Goal: Task Accomplishment & Management: Manage account settings

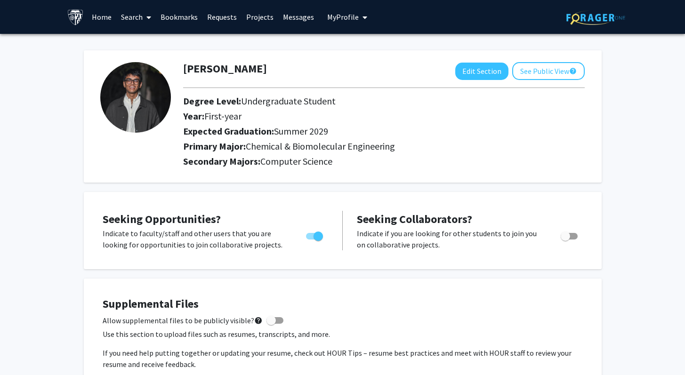
click at [286, 12] on link "Messages" at bounding box center [298, 16] width 41 height 33
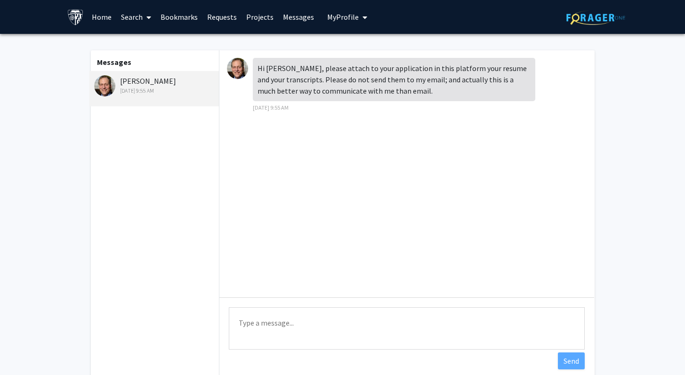
click at [151, 76] on div "[PERSON_NAME] [DATE] 9:55 AM" at bounding box center [155, 85] width 123 height 20
click at [154, 87] on div "[DATE] 9:55 AM" at bounding box center [155, 91] width 123 height 8
click at [349, 21] on span "My Profile" at bounding box center [343, 16] width 32 height 9
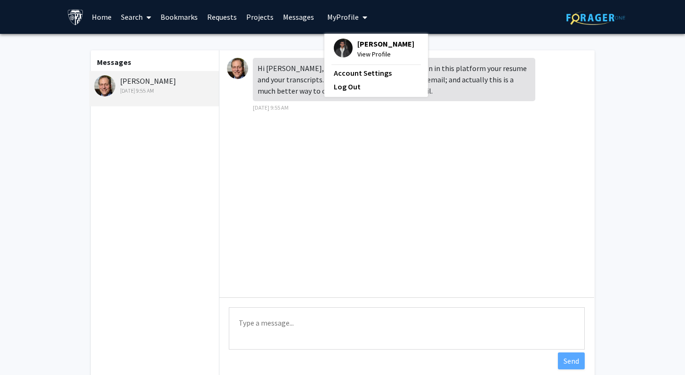
click at [357, 40] on span "[PERSON_NAME]" at bounding box center [385, 44] width 57 height 10
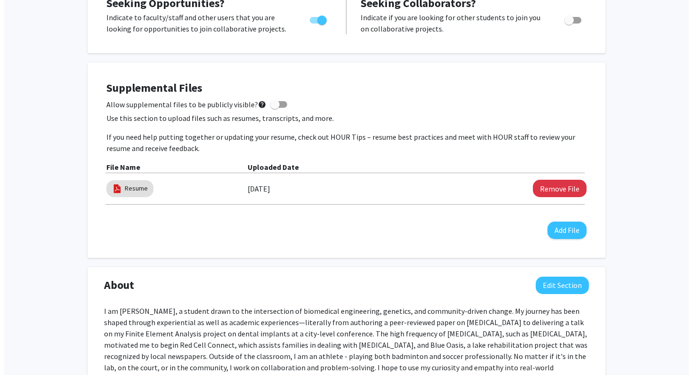
scroll to position [214, 0]
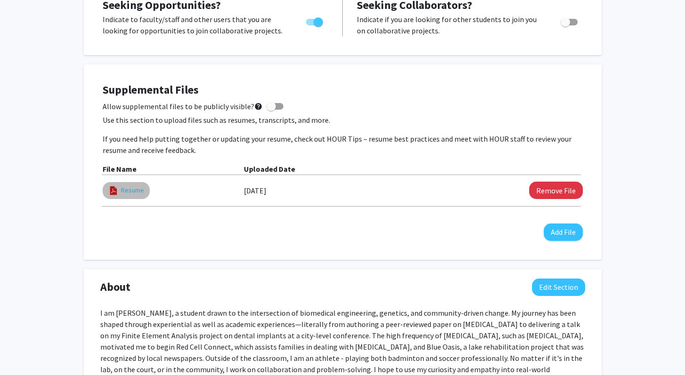
click at [138, 189] on link "Resume" at bounding box center [132, 191] width 23 height 10
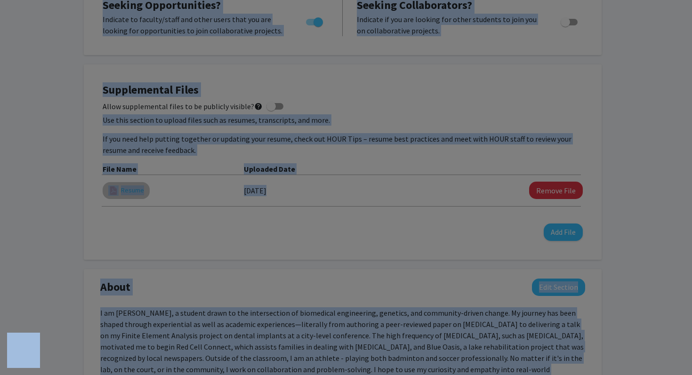
click at [138, 189] on modal-container "Viewing Resume × Thumbnails Document Outline Attachments Layers Current Outline…" at bounding box center [346, 187] width 692 height 375
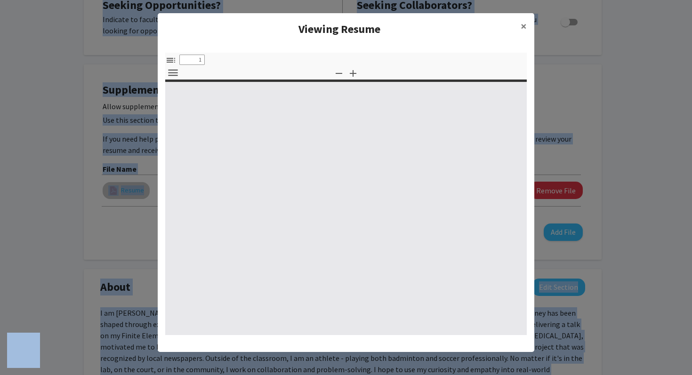
select select "custom"
type input "0"
select select "custom"
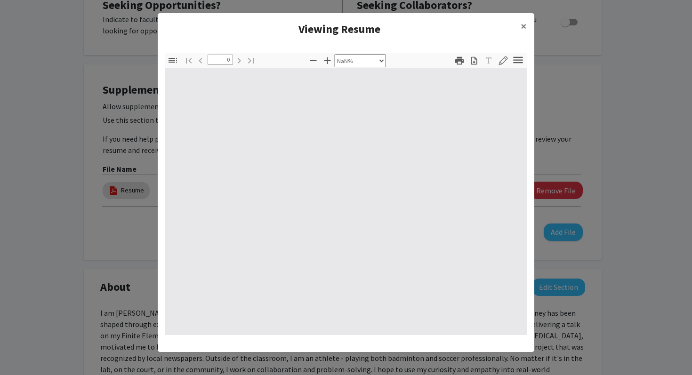
type input "1"
select select "auto"
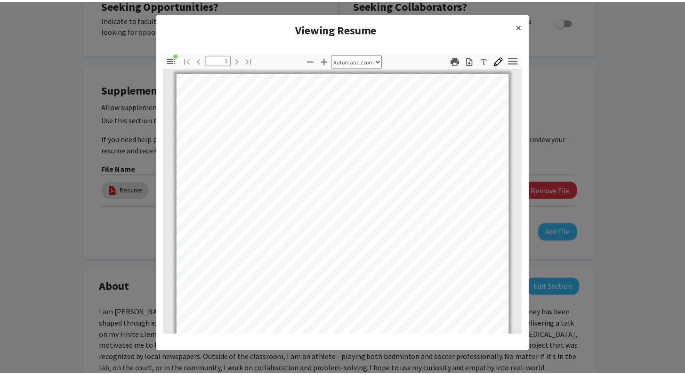
scroll to position [0, 0]
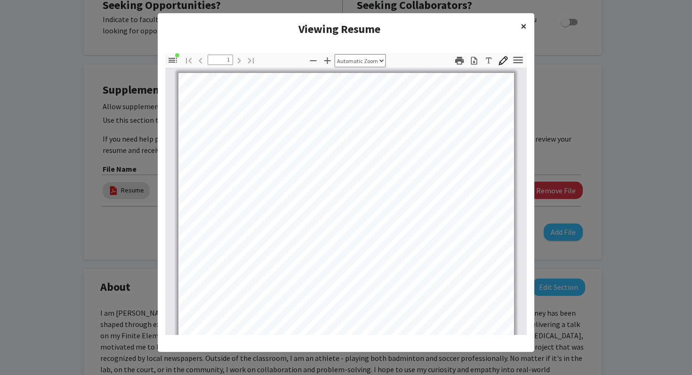
click at [521, 29] on span "×" at bounding box center [524, 26] width 6 height 15
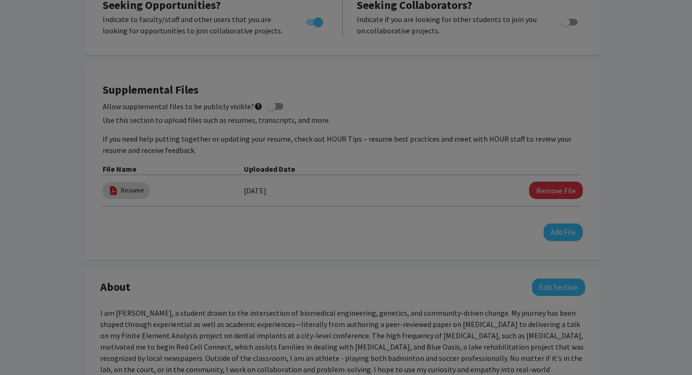
click at [525, 19] on ng-component "Viewing Resume × Thumbnails Document Outline Attachments Layers Current Outline…" at bounding box center [346, 93] width 377 height 330
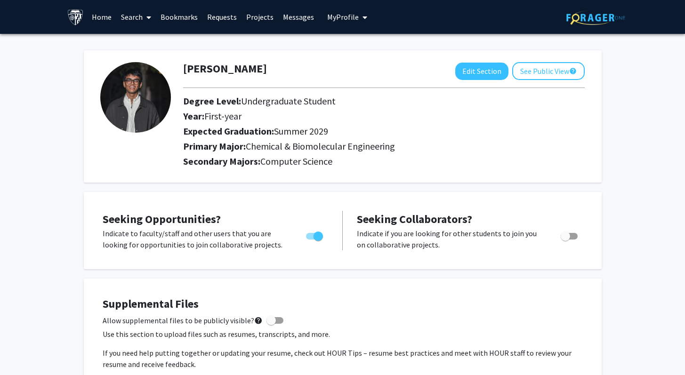
click at [275, 317] on span at bounding box center [275, 320] width 17 height 7
click at [271, 324] on input "Allow supplemental files to be publicly visible? help" at bounding box center [271, 324] width 0 height 0
checkbox input "true"
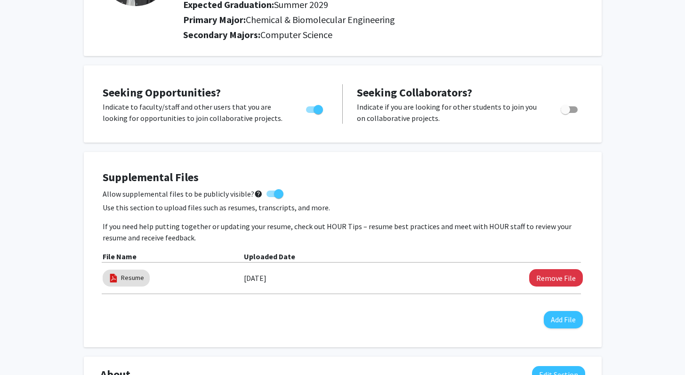
scroll to position [129, 0]
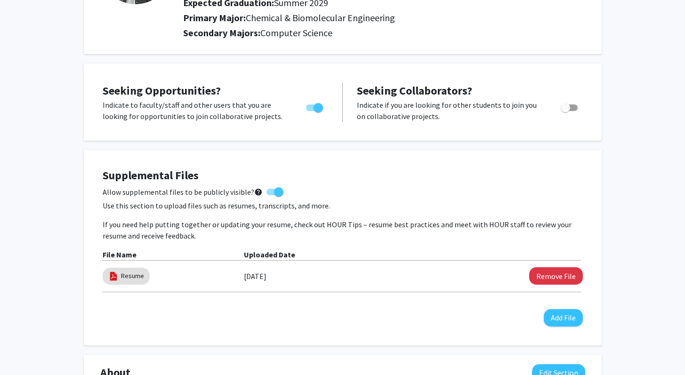
click at [349, 251] on div "Uploaded Date" at bounding box center [413, 254] width 339 height 11
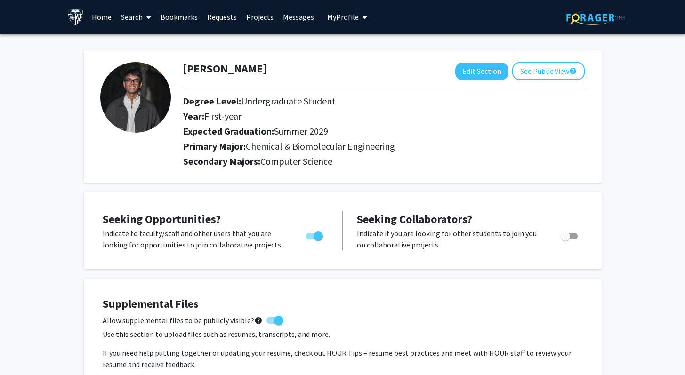
click at [218, 11] on link "Requests" at bounding box center [222, 16] width 39 height 33
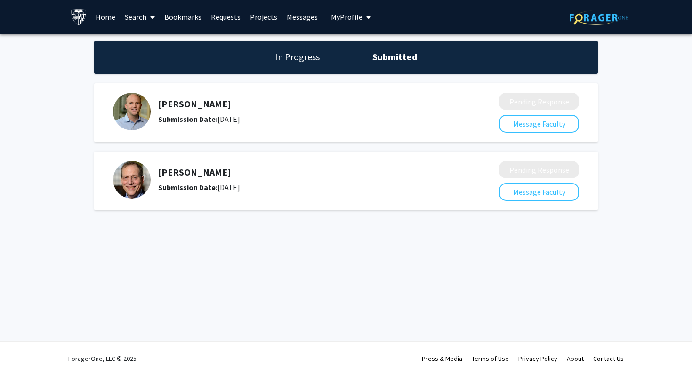
click at [302, 17] on link "Messages" at bounding box center [302, 16] width 41 height 33
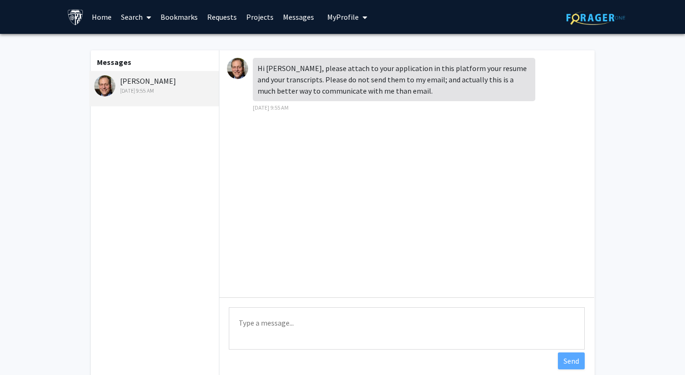
click at [206, 20] on link "Requests" at bounding box center [222, 16] width 39 height 33
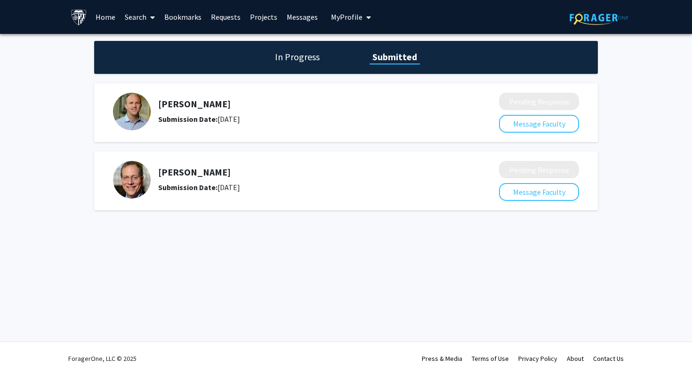
click at [317, 16] on link "Messages" at bounding box center [302, 16] width 41 height 33
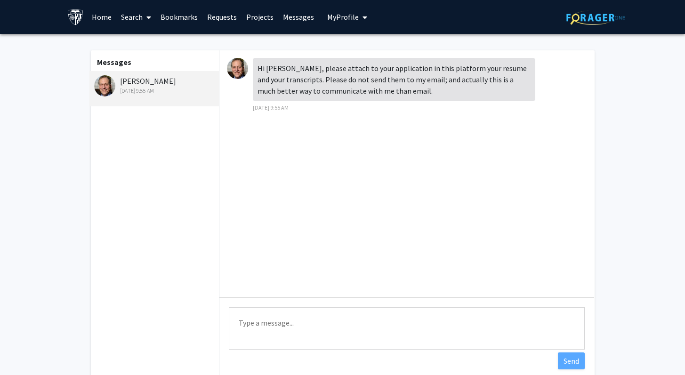
click at [104, 18] on link "Home" at bounding box center [101, 16] width 29 height 33
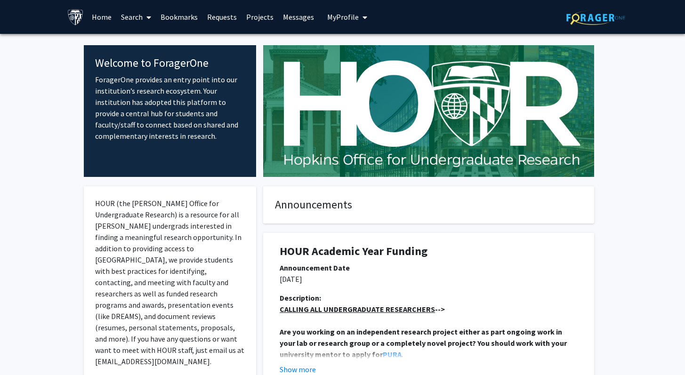
click at [136, 24] on link "Search" at bounding box center [136, 16] width 40 height 33
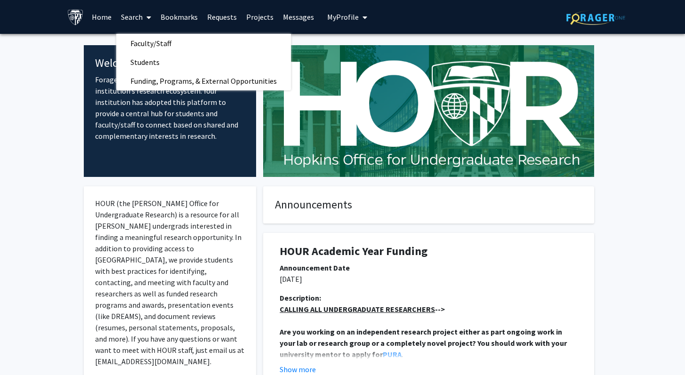
click at [348, 30] on button "My Profile" at bounding box center [348, 17] width 46 height 34
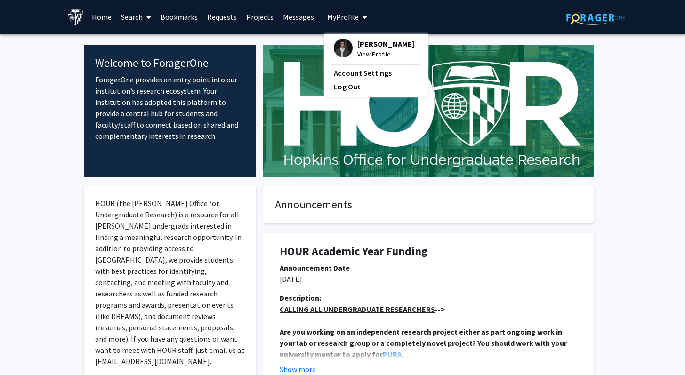
click at [348, 21] on span "My Profile" at bounding box center [343, 16] width 32 height 9
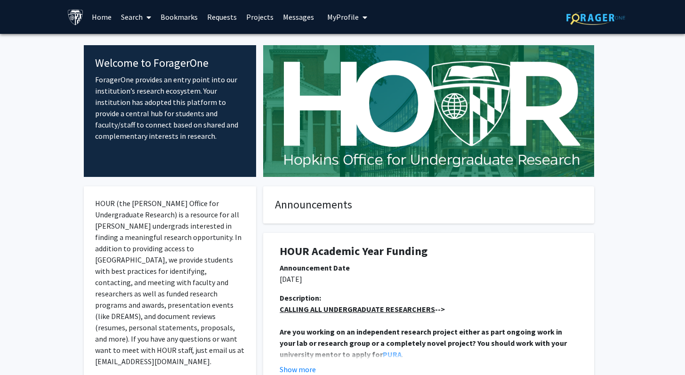
click at [349, 20] on span "My Profile" at bounding box center [343, 16] width 32 height 9
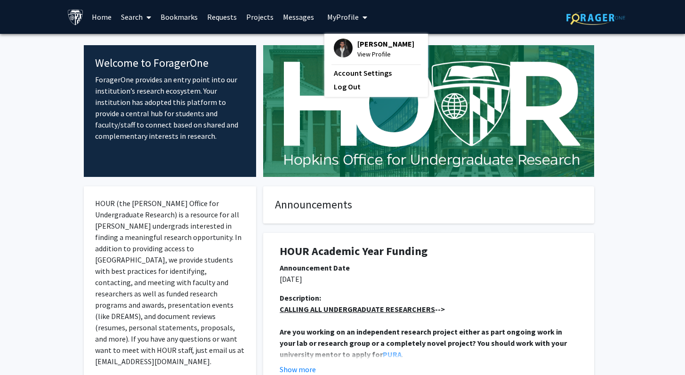
click at [358, 45] on span "[PERSON_NAME]" at bounding box center [385, 44] width 57 height 10
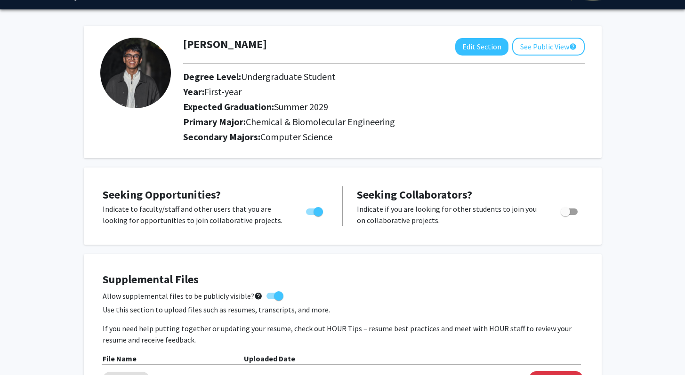
scroll to position [186, 0]
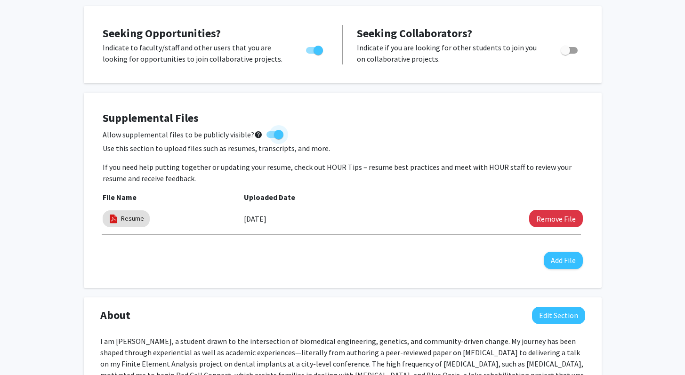
click at [247, 133] on span "Allow supplemental files to be publicly visible? help" at bounding box center [183, 134] width 160 height 11
click at [271, 138] on input "Allow supplemental files to be publicly visible? help" at bounding box center [271, 138] width 0 height 0
click at [248, 133] on span "Allow supplemental files to be publicly visible? help" at bounding box center [183, 134] width 160 height 11
click at [271, 138] on input "Allow supplemental files to be publicly visible? help" at bounding box center [271, 138] width 0 height 0
checkbox input "true"
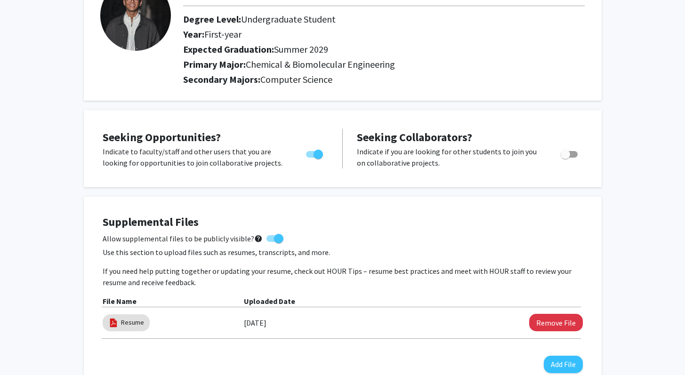
scroll to position [0, 0]
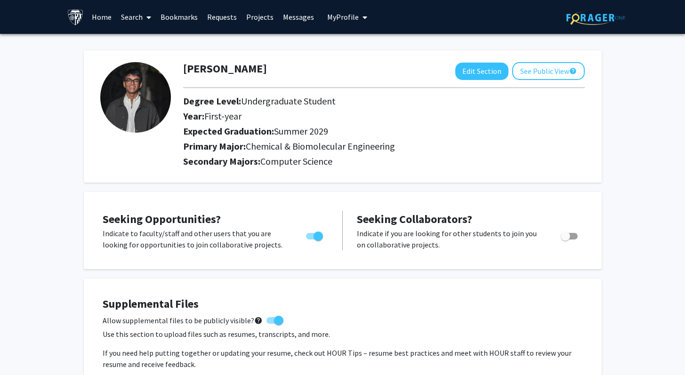
click at [289, 14] on link "Messages" at bounding box center [298, 16] width 41 height 33
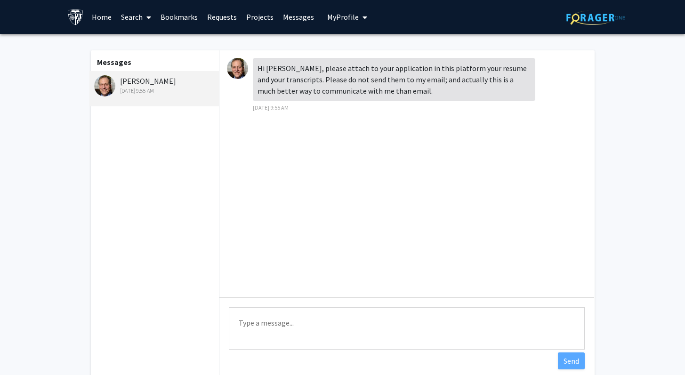
click at [329, 343] on textarea "Type a message" at bounding box center [407, 329] width 356 height 42
click at [495, 325] on textarea "Good morning, I have made my resume visible on the website. Are you able to vie…" at bounding box center [407, 329] width 356 height 42
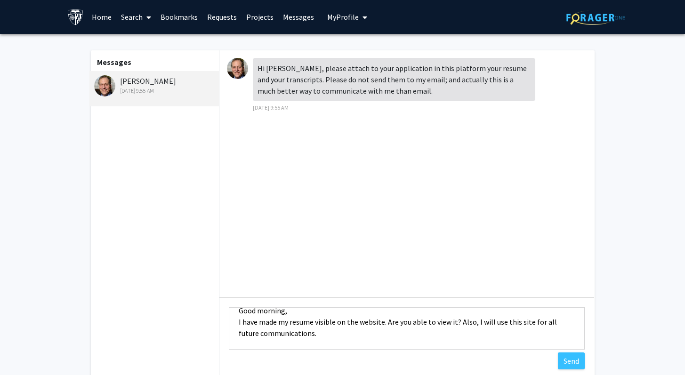
scroll to position [34, 0]
click at [409, 338] on textarea "Good morning, I have made my resume visible on the website. Are you able to vie…" at bounding box center [407, 329] width 356 height 42
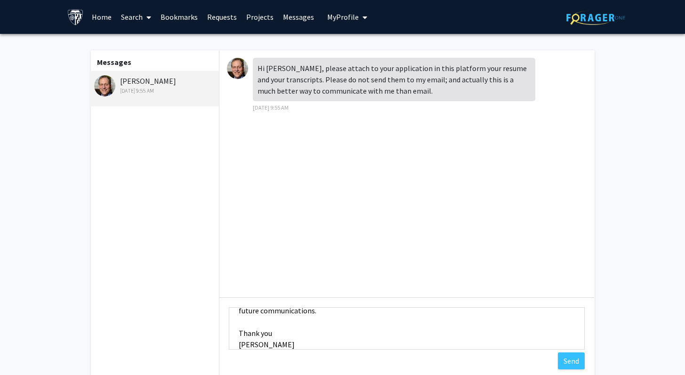
scroll to position [0, 0]
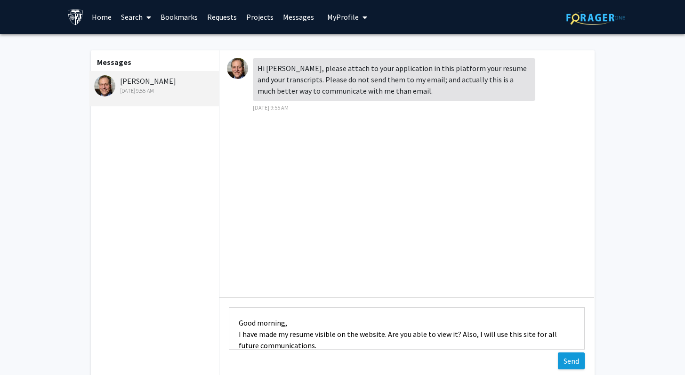
type textarea "Good morning, I have made my resume visible on the website. Are you able to vie…"
click at [565, 357] on button "Send" at bounding box center [571, 361] width 27 height 17
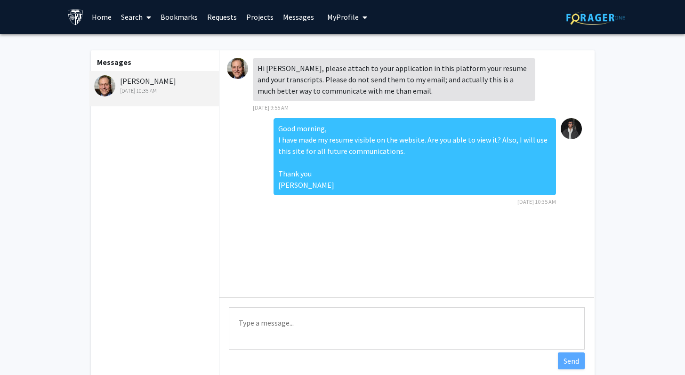
click at [311, 91] on div "Hi [PERSON_NAME], please attach to your application in this platform your resum…" at bounding box center [394, 79] width 283 height 43
click at [327, 19] on span "My Profile" at bounding box center [343, 16] width 32 height 9
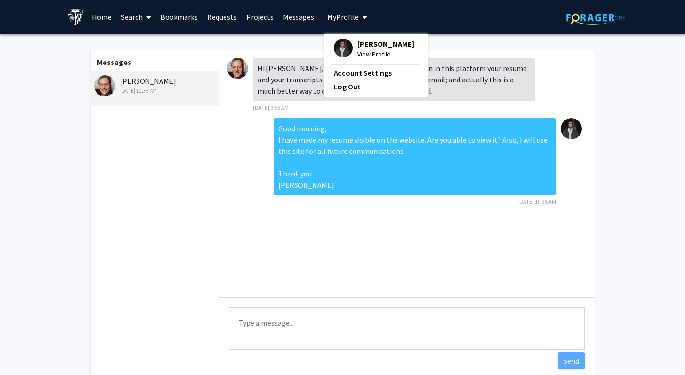
click at [361, 52] on span "View Profile" at bounding box center [385, 54] width 57 height 10
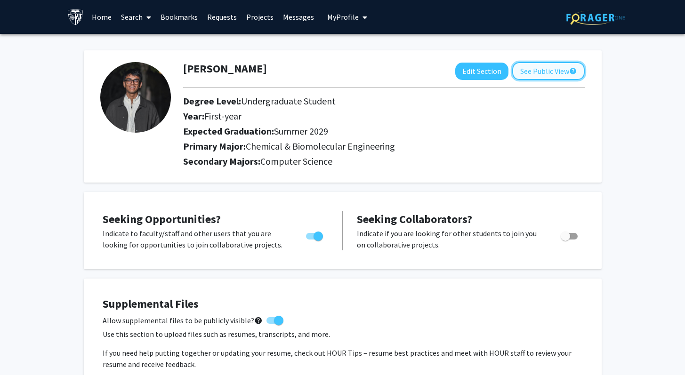
click at [522, 67] on button "See Public View help" at bounding box center [548, 71] width 73 height 18
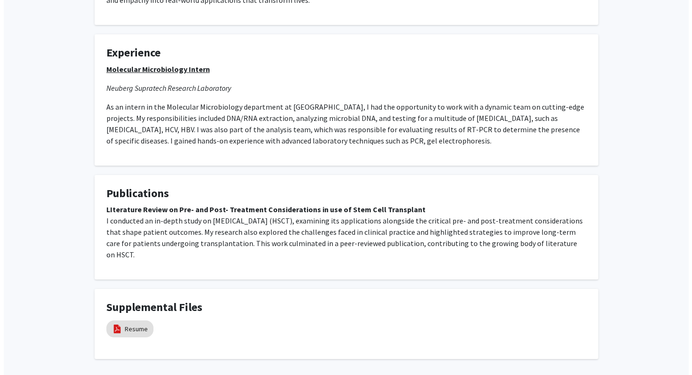
scroll to position [305, 0]
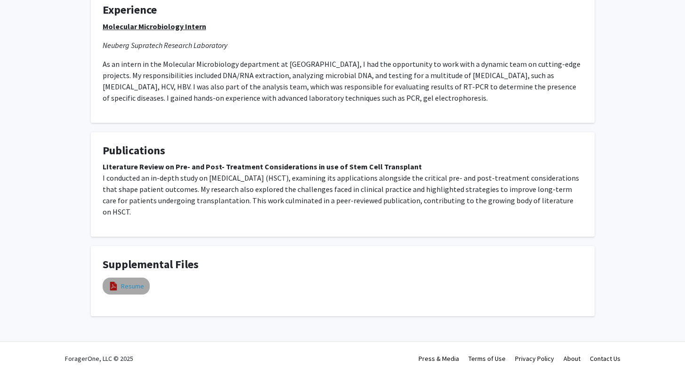
click at [124, 288] on link "Resume" at bounding box center [132, 287] width 23 height 10
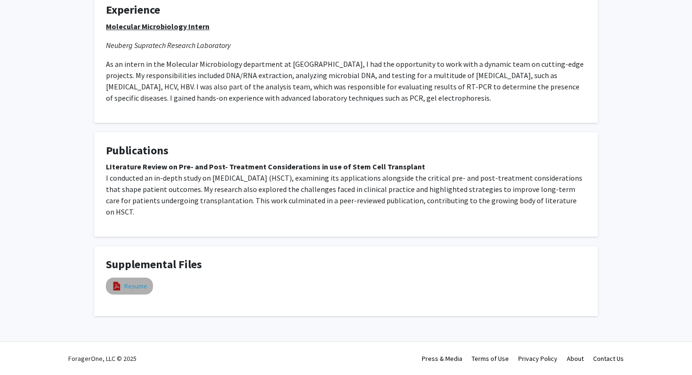
select select "custom"
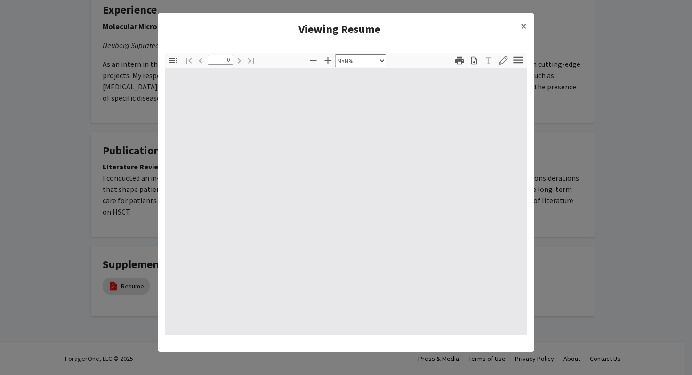
type input "1"
select select "auto"
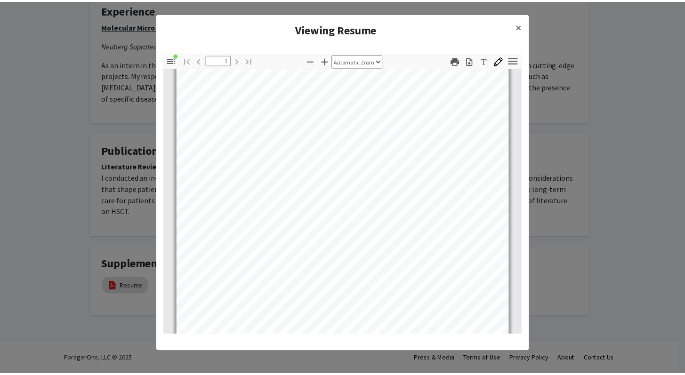
scroll to position [0, 0]
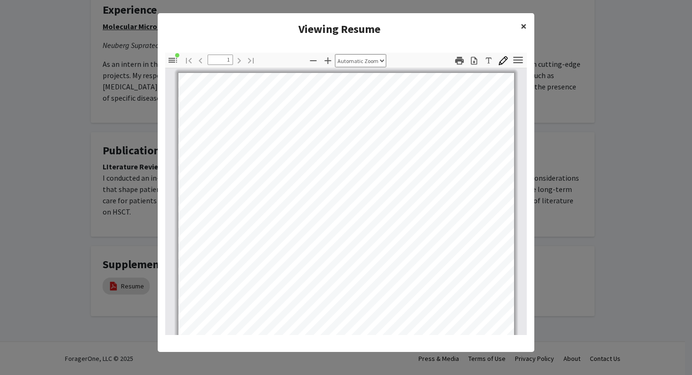
click at [531, 19] on button "×" at bounding box center [523, 26] width 21 height 26
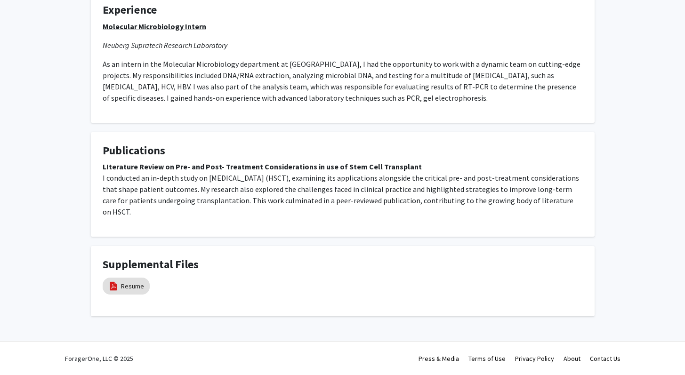
click at [272, 178] on p "LIterature Review on Pre- and Post- Treatment Considerations in use of Stem Cel…" at bounding box center [343, 189] width 480 height 57
click at [273, 167] on strong "LIterature Review on Pre- and Post- Treatment Considerations in use of Stem Cel…" at bounding box center [262, 166] width 319 height 9
click at [308, 161] on p "LIterature Review on Pre- and Post- Treatment Considerations in use of Stem Cel…" at bounding box center [343, 189] width 480 height 57
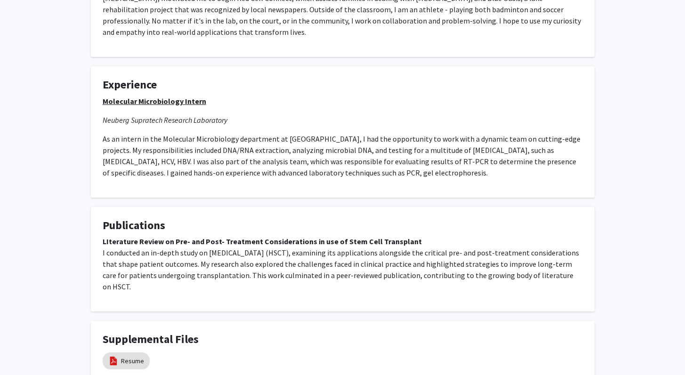
scroll to position [21, 0]
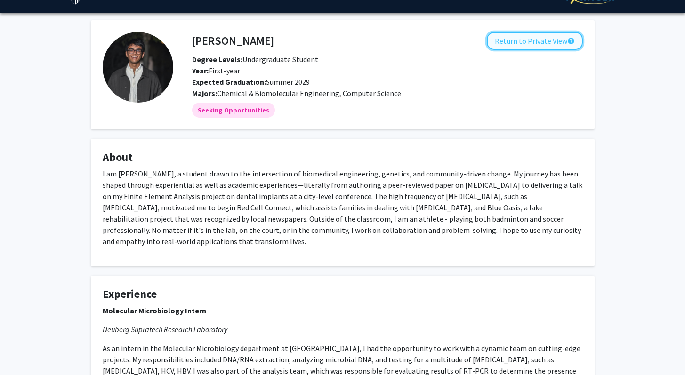
click at [561, 41] on button "Return to Private View help" at bounding box center [535, 41] width 96 height 18
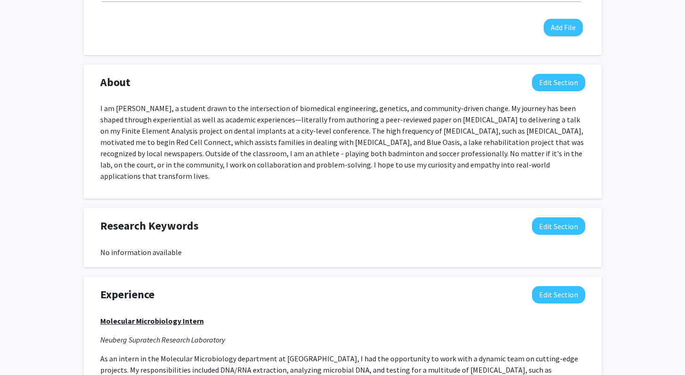
click at [288, 235] on div "Research Keywords Edit Section" at bounding box center [342, 229] width 499 height 22
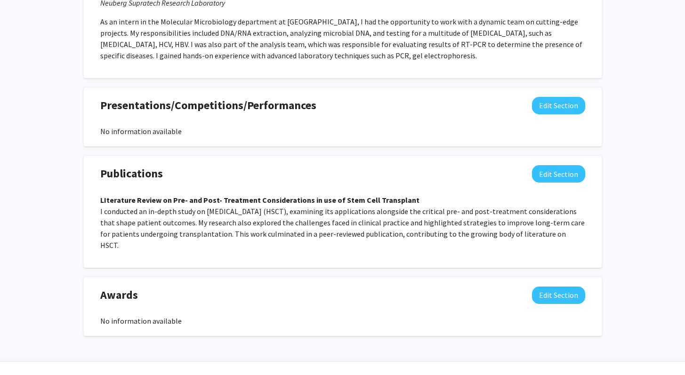
scroll to position [755, 0]
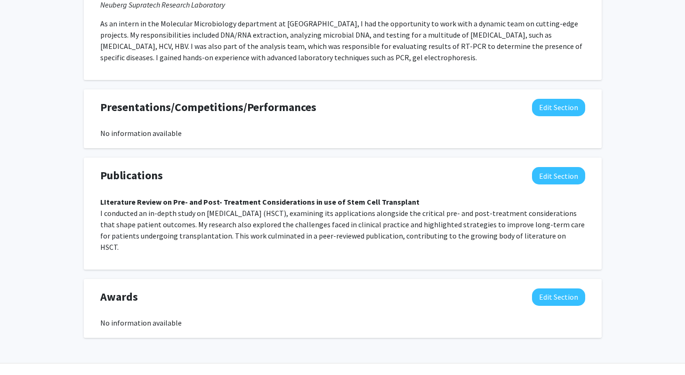
click at [560, 186] on div "Publications Edit Section" at bounding box center [342, 178] width 499 height 22
click at [560, 181] on button "Edit Section" at bounding box center [558, 175] width 53 height 17
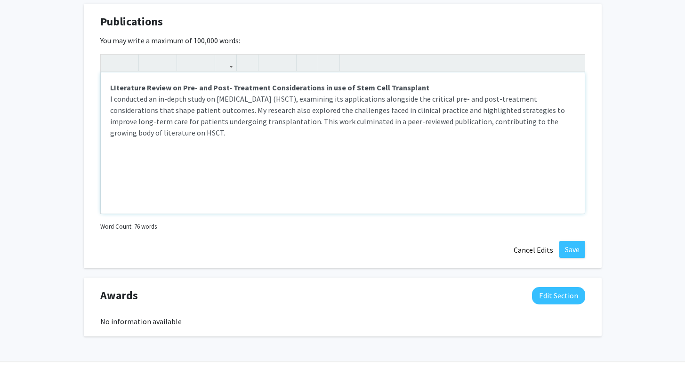
scroll to position [910, 0]
click at [272, 136] on p "LIterature Review on Pre- and Post- Treatment Considerations in use of Stem Cel…" at bounding box center [342, 109] width 465 height 57
click at [270, 148] on div "LIterature Review on Pre- and Post- Treatment Considerations in use of Stem Cel…" at bounding box center [343, 142] width 484 height 141
type textarea "<p><strong>LIterature Review on Pre- and Post- Treatment Considerations in use …"
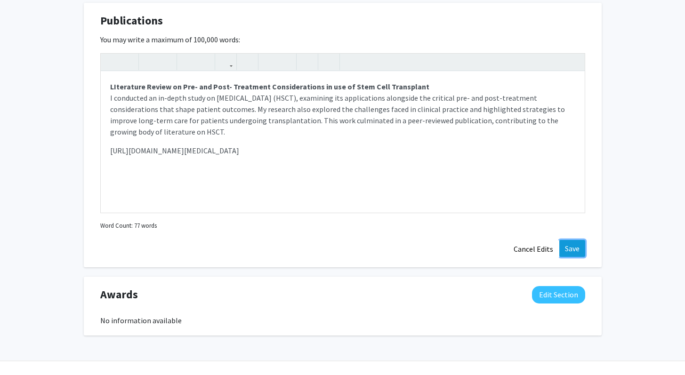
click at [562, 249] on button "Save" at bounding box center [573, 248] width 26 height 17
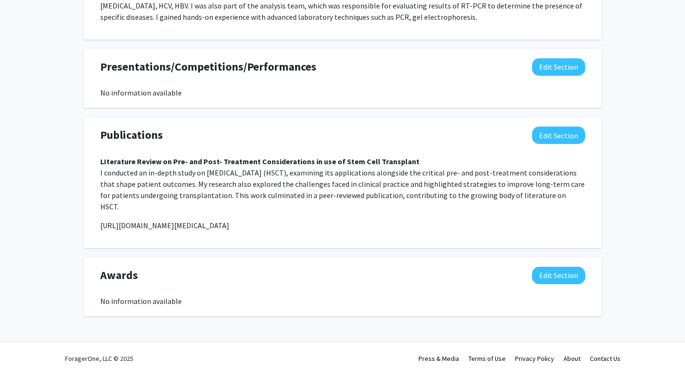
scroll to position [806, 0]
click at [349, 236] on div "LIterature Review on Pre- and Post- Treatment Considerations in use of Stem Cel…" at bounding box center [342, 197] width 485 height 83
click at [341, 224] on p "[URL][DOMAIN_NAME][MEDICAL_DATA]" at bounding box center [342, 225] width 485 height 11
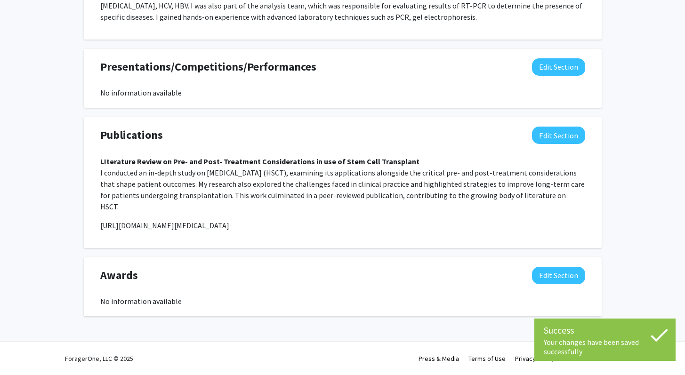
drag, startPoint x: 454, startPoint y: 230, endPoint x: 76, endPoint y: 207, distance: 378.0
copy p "[URL][DOMAIN_NAME][MEDICAL_DATA]"
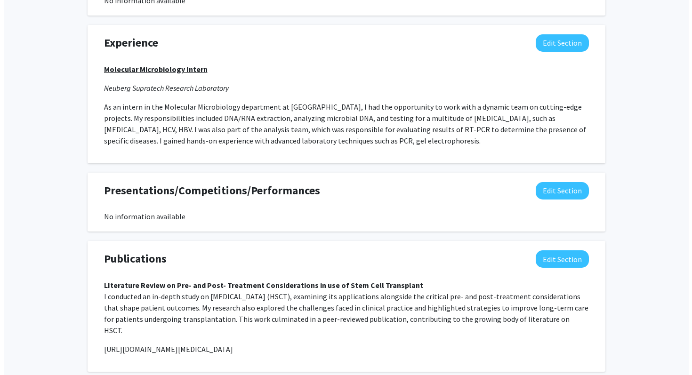
scroll to position [672, 0]
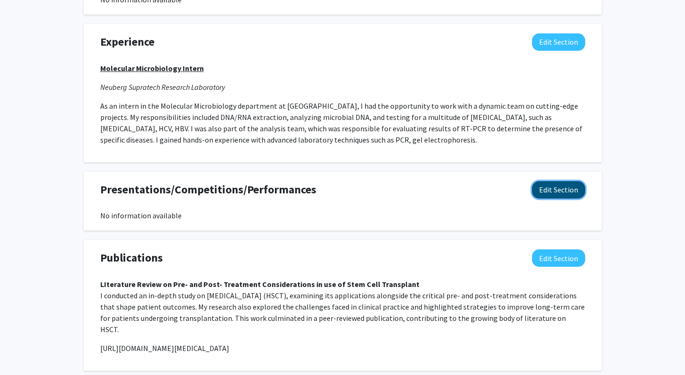
click at [565, 188] on button "Edit Section" at bounding box center [558, 189] width 53 height 17
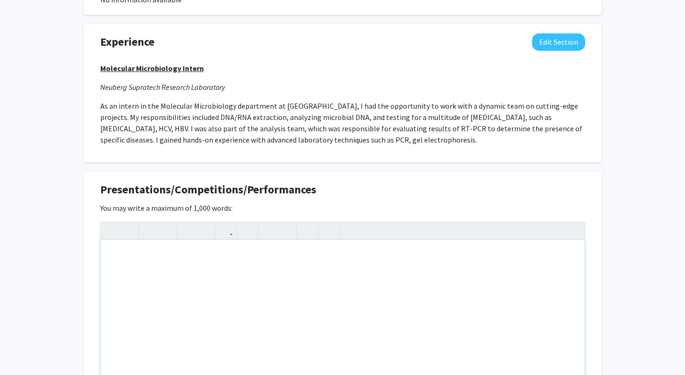
click at [152, 248] on div "Note to users with screen readers: Please deactivate our accessibility plugin f…" at bounding box center [343, 310] width 484 height 141
click at [160, 230] on button "button" at bounding box center [166, 230] width 16 height 16
click at [154, 230] on button "button" at bounding box center [149, 230] width 16 height 16
click at [153, 258] on div "Note to users with screen readers: Please deactivate our accessibility plugin f…" at bounding box center [343, 310] width 484 height 141
type textarea "D"
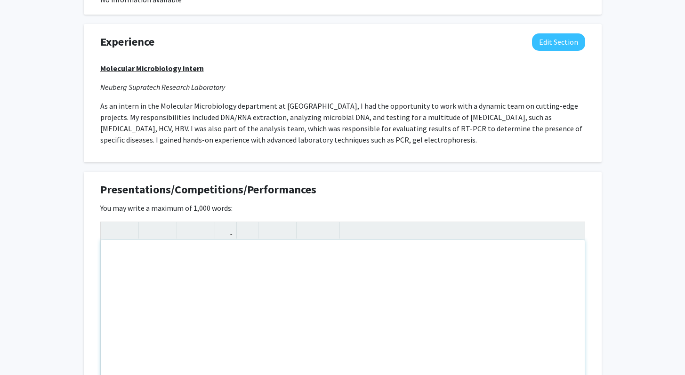
type textarea "I"
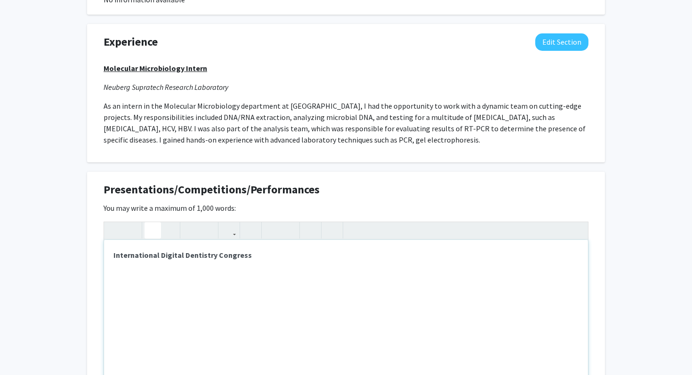
click at [149, 223] on use "button" at bounding box center [149, 223] width 0 height 0
click at [161, 228] on button "button" at bounding box center [169, 230] width 16 height 16
click at [246, 257] on p "International Digital Dentistry Congress" at bounding box center [346, 255] width 465 height 11
click at [153, 233] on icon "button" at bounding box center [153, 231] width 8 height 16
click at [205, 252] on em "International Digital Dentistry Congress" at bounding box center [179, 255] width 130 height 9
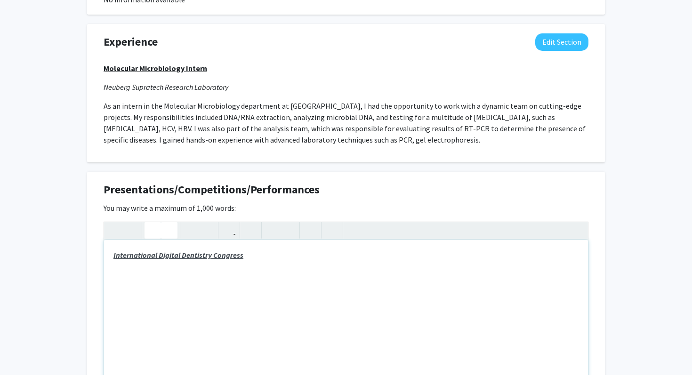
click at [252, 268] on div "International Digital Dentistry Congress" at bounding box center [346, 310] width 484 height 141
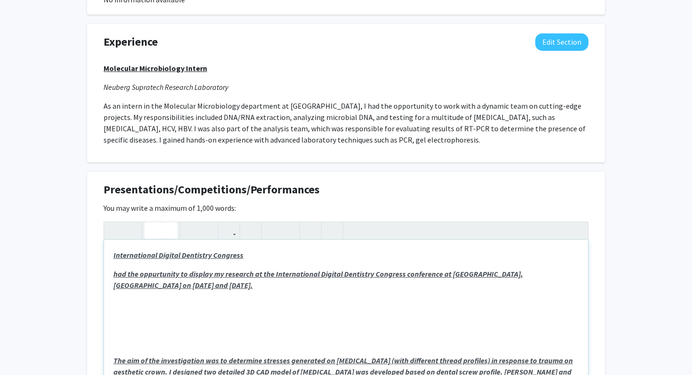
click at [114, 276] on u "had the oppurtunity to display my research at the International Digital Dentist…" at bounding box center [319, 279] width 410 height 21
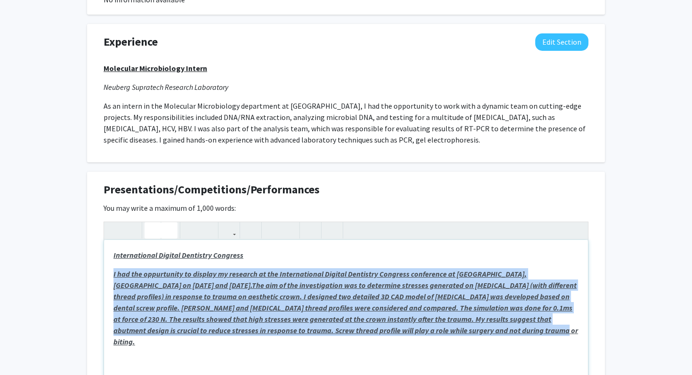
drag, startPoint x: 382, startPoint y: 337, endPoint x: 117, endPoint y: 267, distance: 273.9
click at [117, 267] on div "International Digital Dentistry Congress I had the oppurtunity to display my re…" at bounding box center [346, 310] width 484 height 141
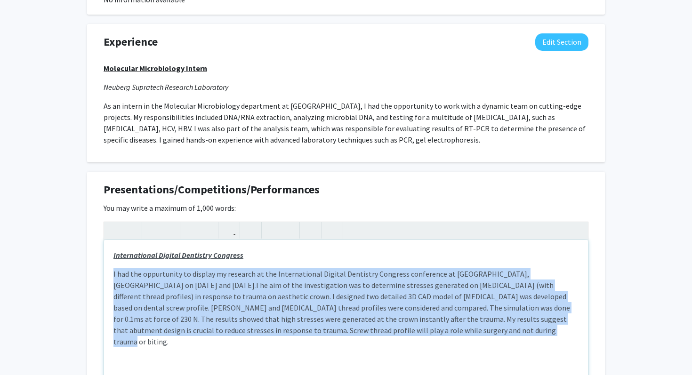
click at [354, 375] on div "International Digital Dentistry Congress I had the oppurtunity to display my re…" at bounding box center [346, 310] width 484 height 141
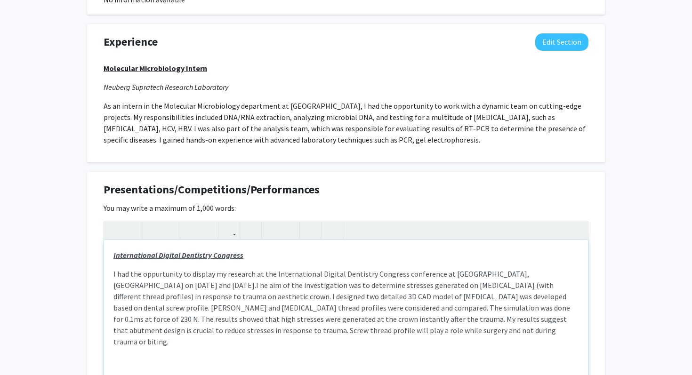
click at [117, 274] on p "I had the oppurtunity to display my research at the International Digital Denti…" at bounding box center [346, 307] width 465 height 79
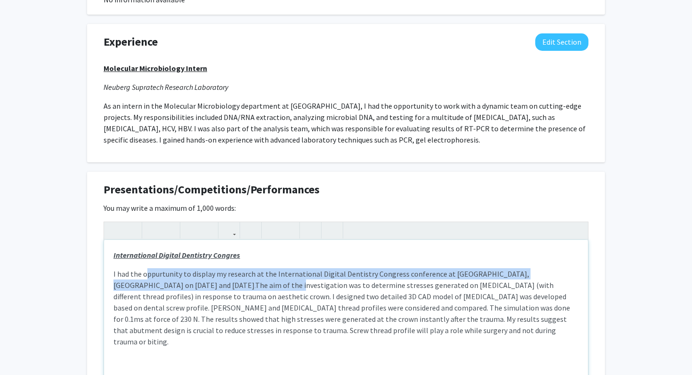
drag, startPoint x: 148, startPoint y: 287, endPoint x: 147, endPoint y: 276, distance: 11.4
click at [147, 276] on p "I had the oppurtunity to display my research at the International Digital Denti…" at bounding box center [346, 307] width 465 height 79
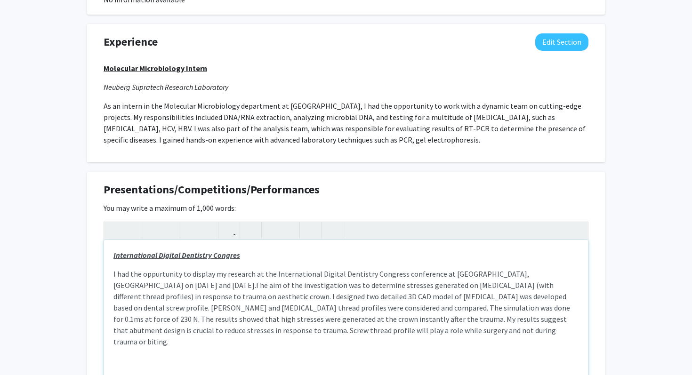
click at [159, 299] on span "The aim of the investigation was to determine stresses generated on dental impl…" at bounding box center [342, 314] width 457 height 66
click at [244, 264] on div "International Digital Dentistry Congres I had the oppurtunity to display my res…" at bounding box center [346, 310] width 484 height 141
click at [244, 258] on p "International Digital Dentistry Congres" at bounding box center [346, 255] width 465 height 11
click at [350, 332] on p "I had the oppurtunity to display my research at the International Digital Denti…" at bounding box center [346, 307] width 465 height 79
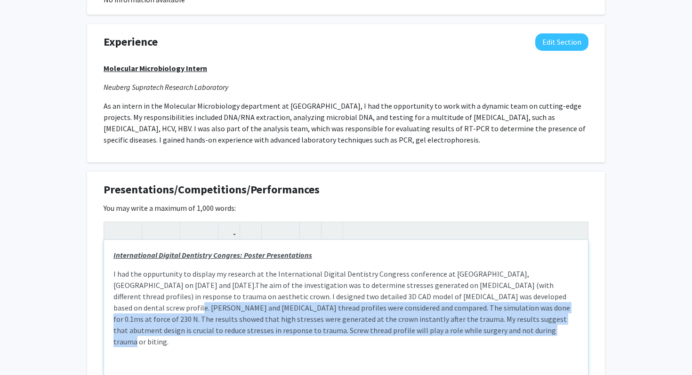
drag, startPoint x: 345, startPoint y: 333, endPoint x: 454, endPoint y: 301, distance: 112.8
click at [454, 301] on p "I had the oppurtunity to display my research at the International Digital Denti…" at bounding box center [346, 307] width 465 height 79
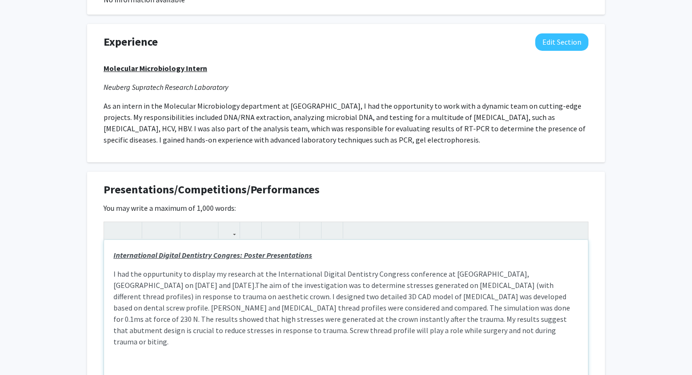
drag, startPoint x: 593, startPoint y: 328, endPoint x: 515, endPoint y: 325, distance: 78.7
click at [588, 328] on div "Presentations/Competitions/Performances Edit Section You may write a maximum of…" at bounding box center [346, 304] width 518 height 265
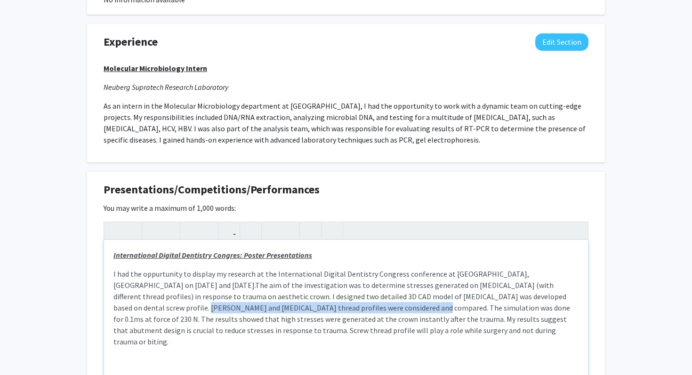
drag, startPoint x: 217, startPoint y: 312, endPoint x: 456, endPoint y: 296, distance: 240.2
click at [456, 296] on span "The aim of the investigation was to determine stresses generated on dental impl…" at bounding box center [342, 314] width 457 height 66
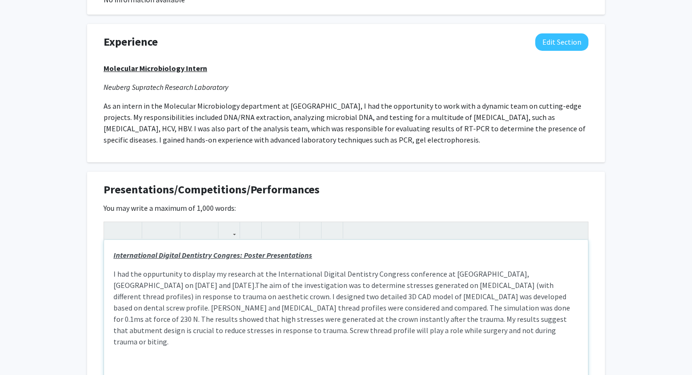
type textarea "<p><strong><em><u>International Digital Dentistry Congres: Poster Presentations…"
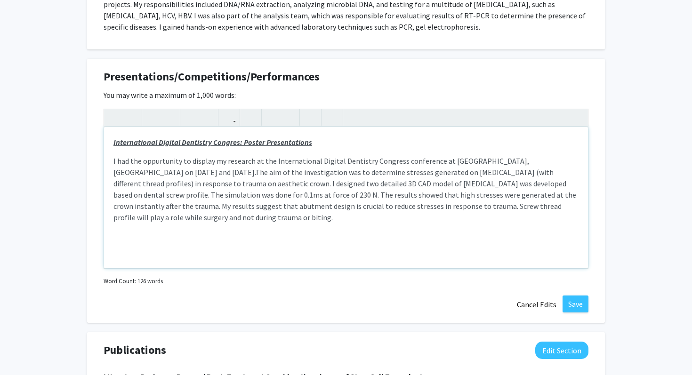
scroll to position [804, 0]
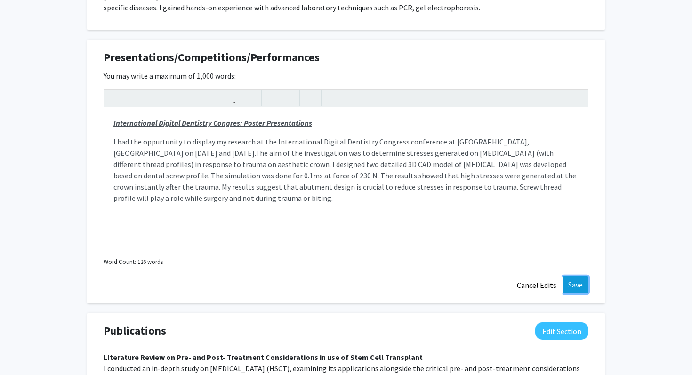
click at [578, 291] on button "Save" at bounding box center [576, 284] width 26 height 17
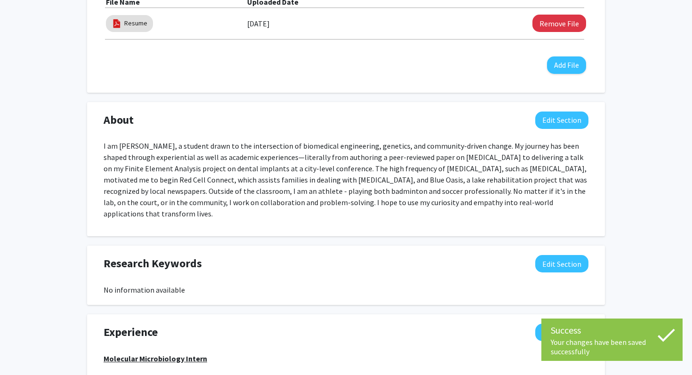
scroll to position [0, 0]
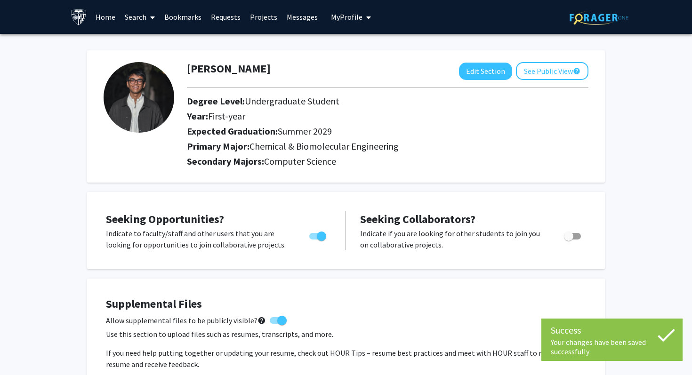
click at [541, 80] on div at bounding box center [388, 88] width 416 height 16
click at [541, 75] on button "See Public View help" at bounding box center [552, 71] width 73 height 18
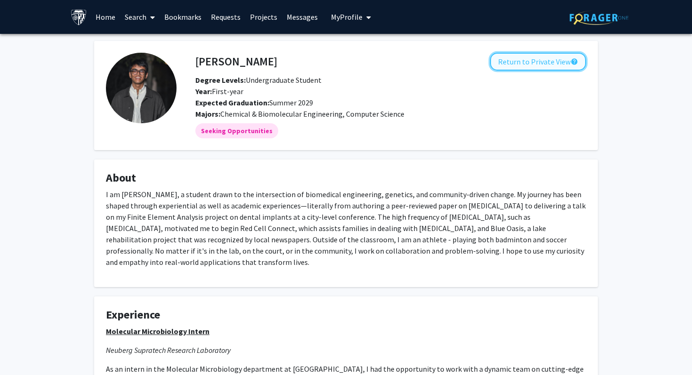
click at [564, 58] on button "Return to Private View help" at bounding box center [538, 62] width 96 height 18
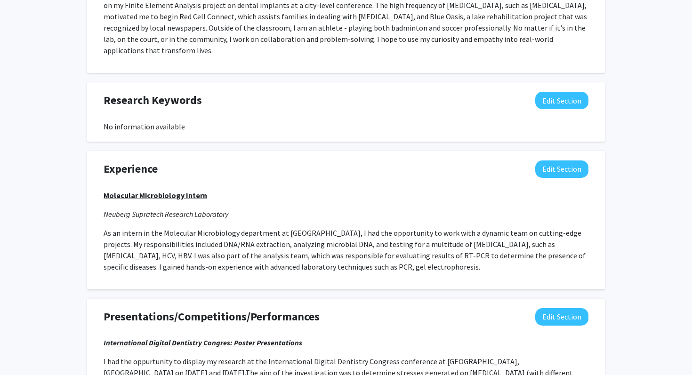
scroll to position [553, 0]
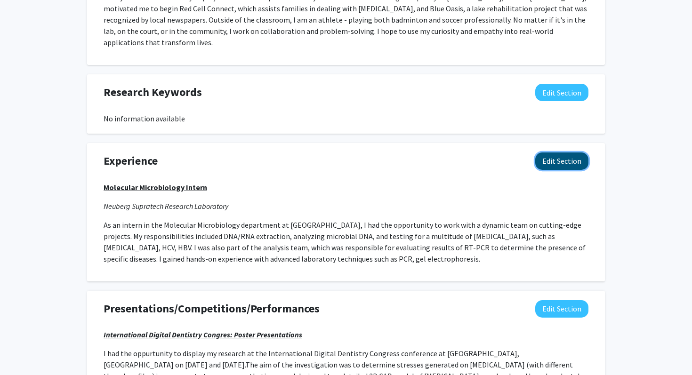
click at [548, 158] on button "Edit Section" at bounding box center [562, 161] width 53 height 17
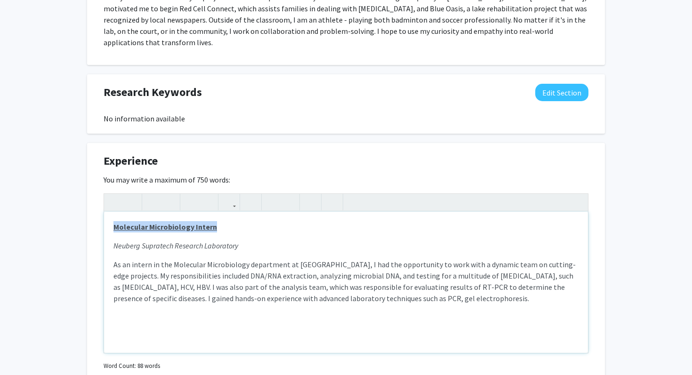
drag, startPoint x: 218, startPoint y: 229, endPoint x: 89, endPoint y: 221, distance: 129.8
click at [89, 221] on div "Experience Edit Section You may write a maximum of 750 words: Molecular Microbi…" at bounding box center [346, 275] width 518 height 265
type textarea "<p><strong><u><em>Molecular Microbiology Intern</em></u></strong></p><p><em>Neu…"
click at [247, 238] on div "Molecular Microbiology Intern Neuberg Supratech Research Laboratory As an inter…" at bounding box center [346, 282] width 484 height 141
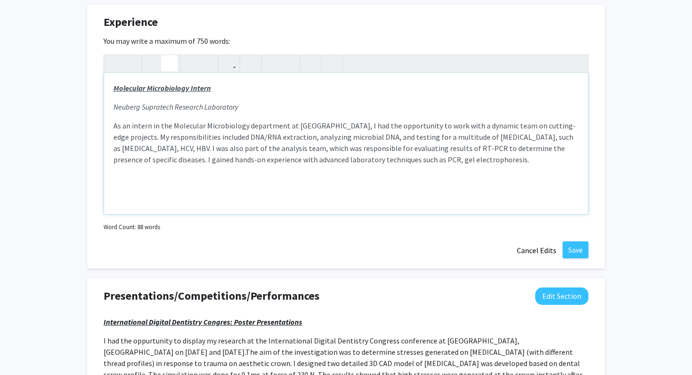
scroll to position [676, 0]
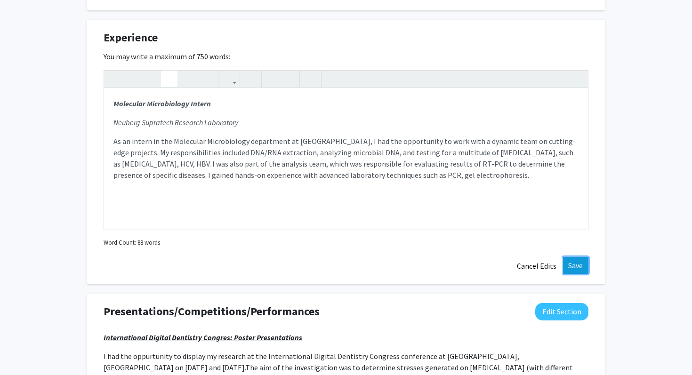
click at [586, 268] on button "Save" at bounding box center [576, 265] width 26 height 17
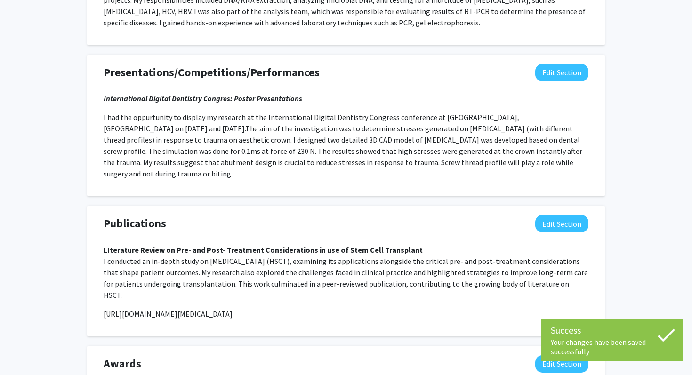
scroll to position [803, 0]
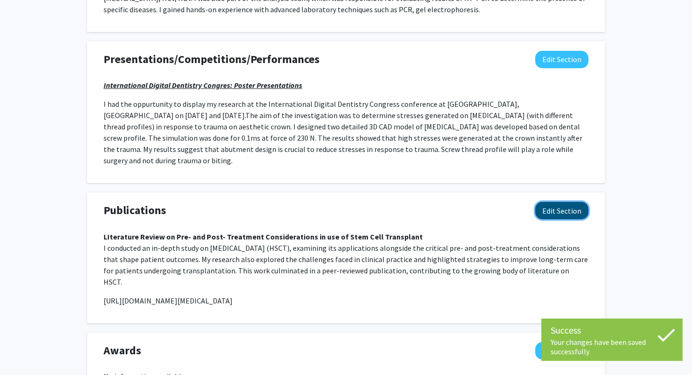
click at [551, 202] on button "Edit Section" at bounding box center [562, 210] width 53 height 17
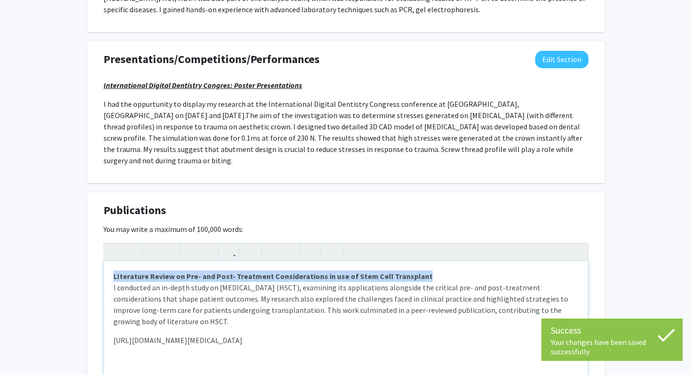
drag, startPoint x: 441, startPoint y: 257, endPoint x: 420, endPoint y: 266, distance: 23.2
click at [420, 266] on div "LIterature Review on Pre- and Post- Treatment Considerations in use of Stem Cel…" at bounding box center [346, 331] width 484 height 141
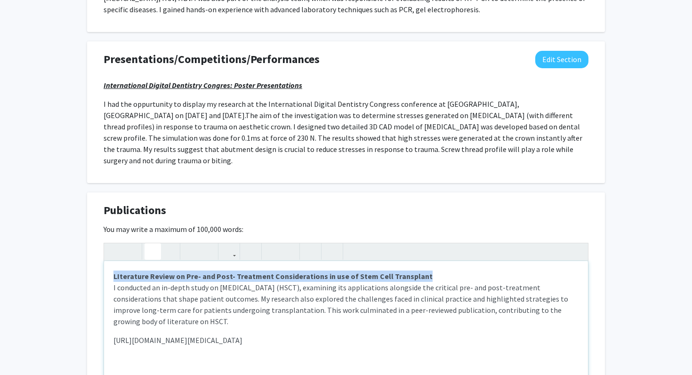
type textarea "<p><strong><em>LIterature Review on Pre- and Post- Treatment Considerations in …"
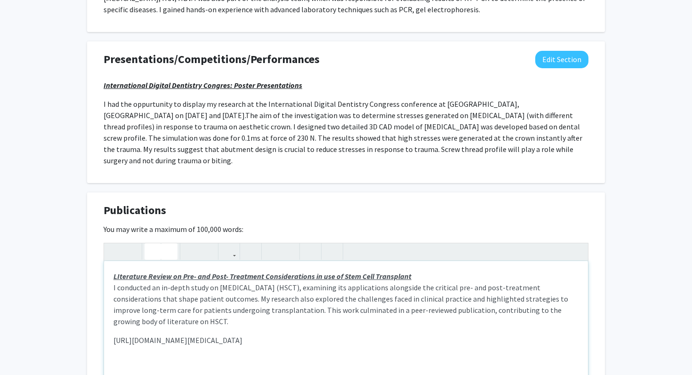
click at [421, 271] on p "LIterature Review on Pre- and Post- Treatment Considerations in use of Stem Cel…" at bounding box center [346, 299] width 465 height 57
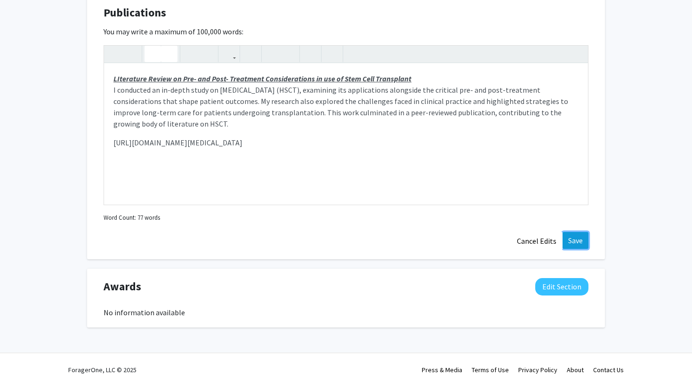
click at [581, 232] on button "Save" at bounding box center [576, 240] width 26 height 17
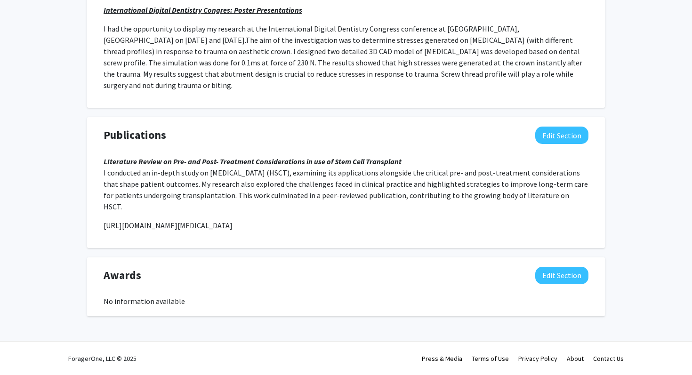
scroll to position [878, 0]
drag, startPoint x: 401, startPoint y: 208, endPoint x: 416, endPoint y: 231, distance: 28.2
click at [416, 231] on div "LIterature Review on Pre- and Post- Treatment Considerations in use of Stem Cel…" at bounding box center [346, 197] width 485 height 83
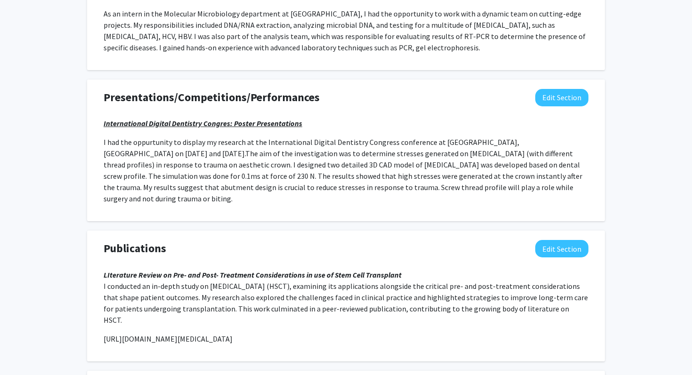
scroll to position [771, 0]
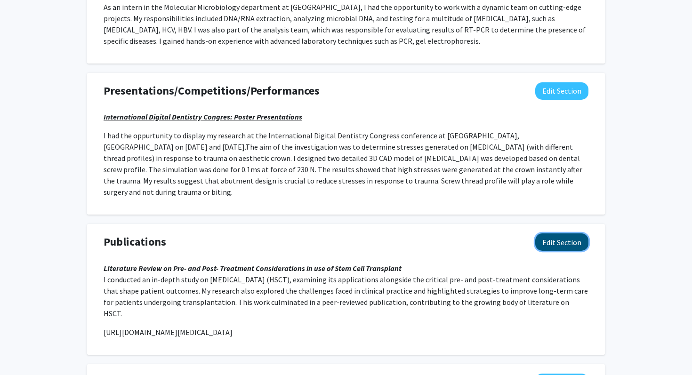
click at [537, 234] on button "Edit Section" at bounding box center [562, 242] width 53 height 17
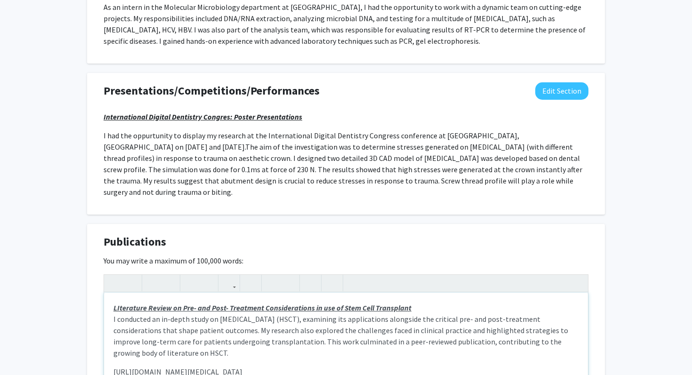
click at [414, 302] on p "LIterature Review on Pre- and Post- Treatment Considerations in use of Stem Cel…" at bounding box center [346, 330] width 465 height 57
type textarea "<p><strong><em><u>LIterature Review on Pre- and Post- Treatment Considerations …"
click at [414, 302] on p "LIterature Review on Pre- and Post- Treatment Considerations in use of Stem Cel…" at bounding box center [346, 330] width 465 height 57
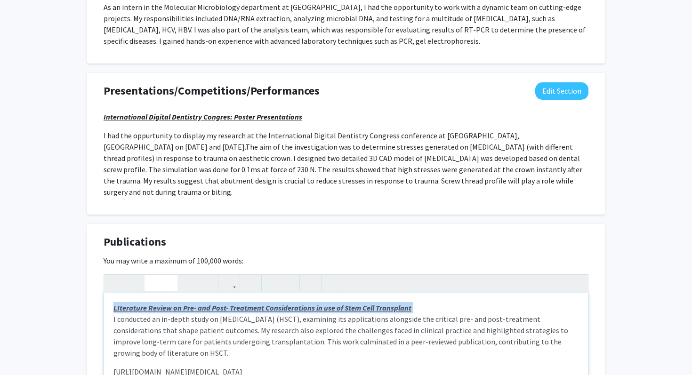
drag, startPoint x: 414, startPoint y: 296, endPoint x: 20, endPoint y: 274, distance: 394.4
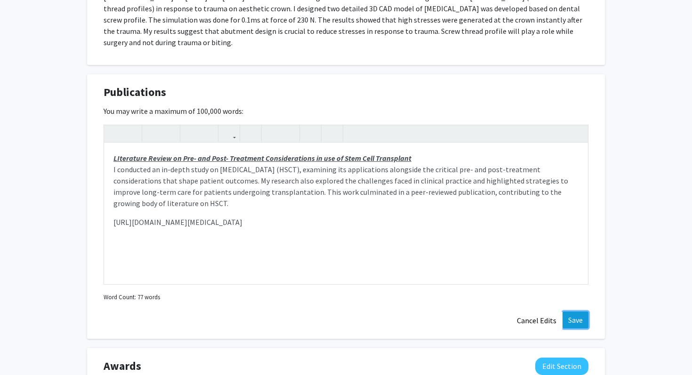
click at [582, 312] on button "Save" at bounding box center [576, 320] width 26 height 17
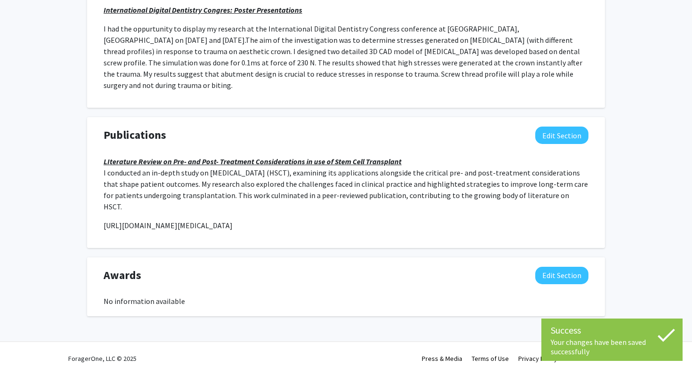
click at [489, 267] on div "Awards Edit Section" at bounding box center [346, 278] width 499 height 22
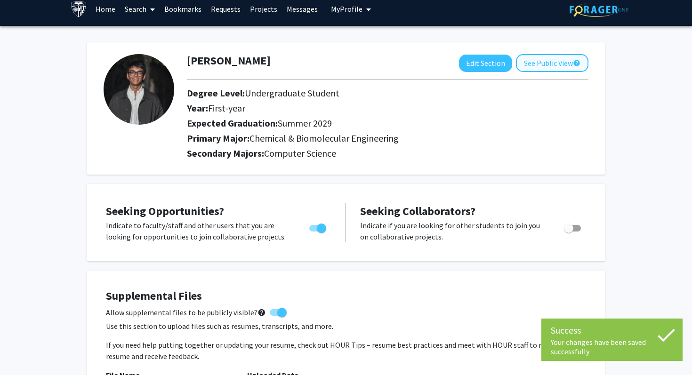
scroll to position [0, 0]
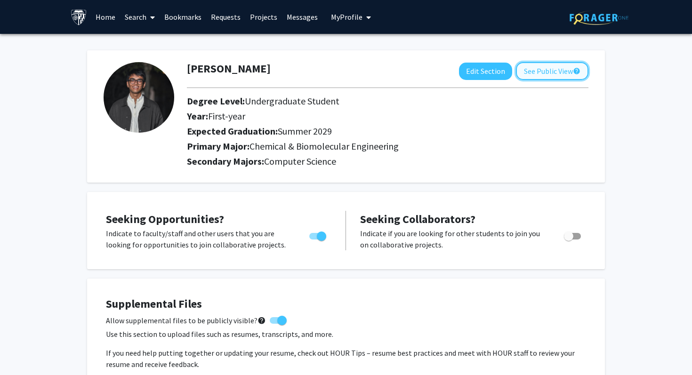
click at [567, 78] on button "See Public View help" at bounding box center [552, 71] width 73 height 18
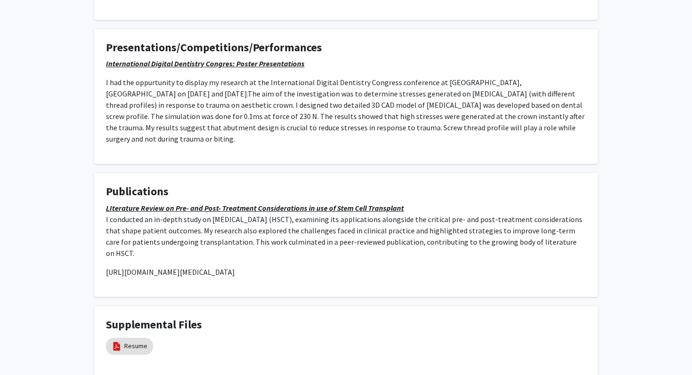
scroll to position [469, 0]
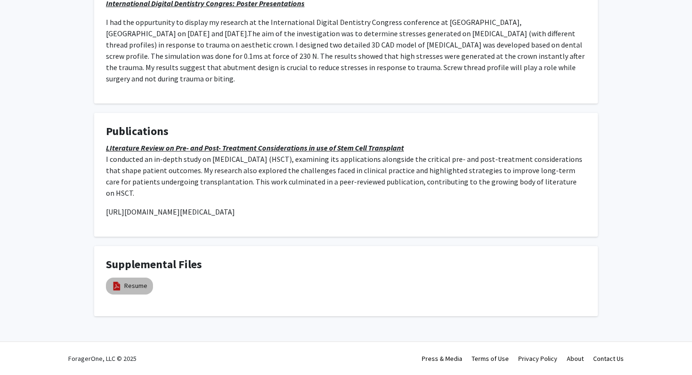
click at [116, 282] on img at bounding box center [117, 286] width 10 height 10
click at [150, 270] on h4 "Supplemental Files" at bounding box center [346, 265] width 480 height 14
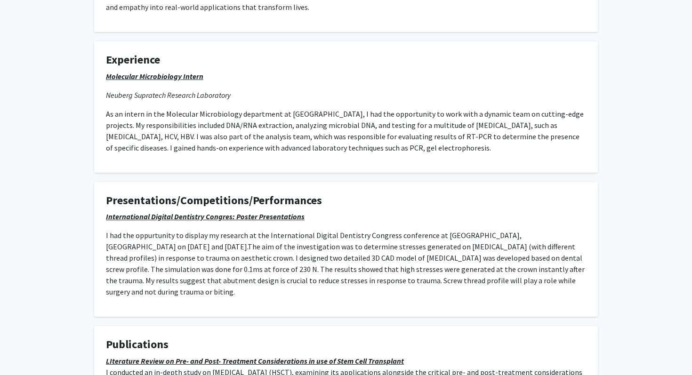
scroll to position [0, 0]
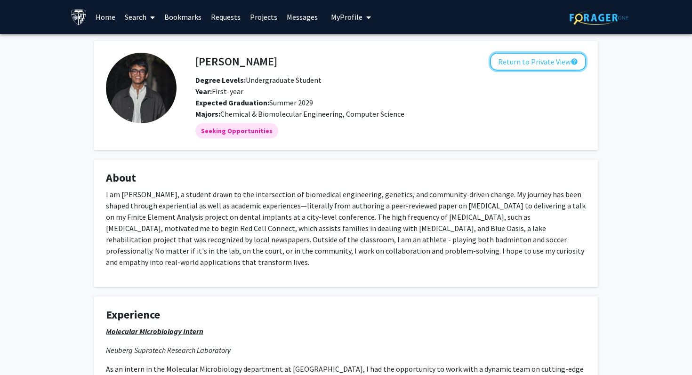
drag, startPoint x: 526, startPoint y: 62, endPoint x: 418, endPoint y: 100, distance: 114.6
click at [418, 100] on div "Tanay Sanghvi Return to Private View help Degree Levels: Undergraduate Student …" at bounding box center [390, 86] width 405 height 67
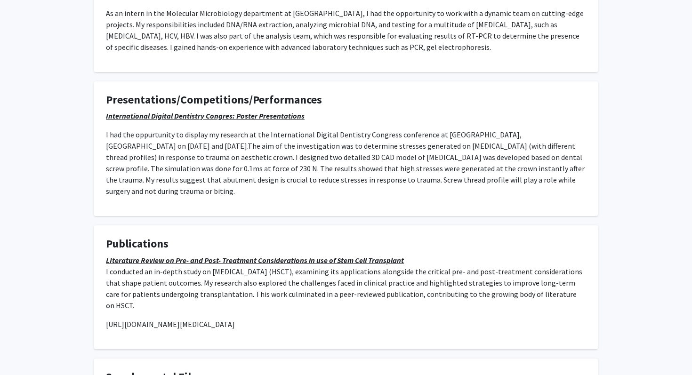
click at [329, 152] on span "The aim of the investigation was to determine stresses generated on dental impl…" at bounding box center [345, 168] width 479 height 55
